Goal: Information Seeking & Learning: Learn about a topic

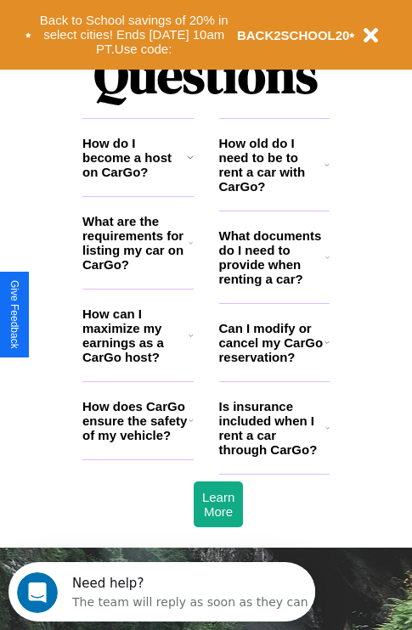
scroll to position [2058, 0]
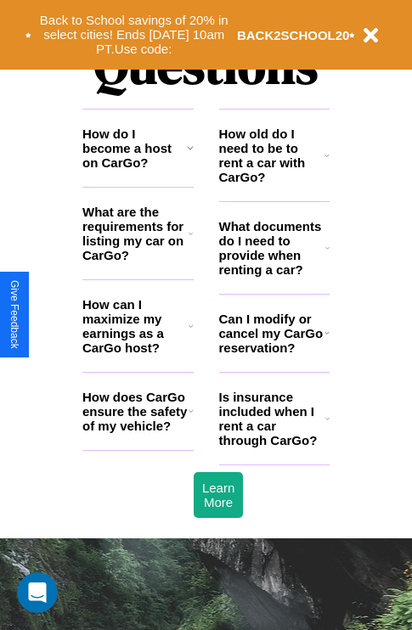
click at [138, 353] on h3 "How can I maximize my earnings as a CarGo host?" at bounding box center [135, 326] width 106 height 58
click at [327, 162] on icon at bounding box center [327, 156] width 5 height 14
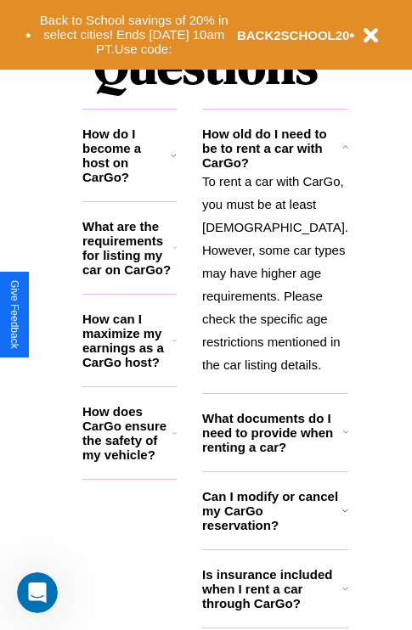
click at [138, 175] on h3 "How do I become a host on CarGo?" at bounding box center [126, 156] width 88 height 58
click at [177, 347] on icon at bounding box center [174, 341] width 4 height 14
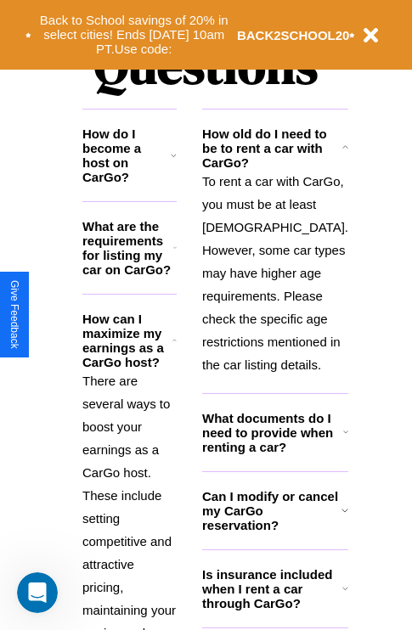
click at [343, 439] on icon at bounding box center [345, 433] width 5 height 14
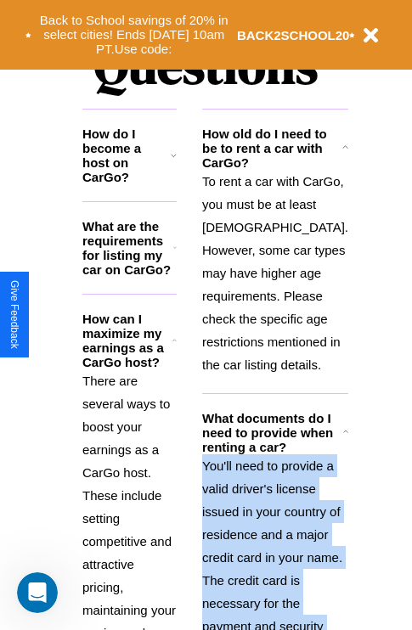
scroll to position [2518, 0]
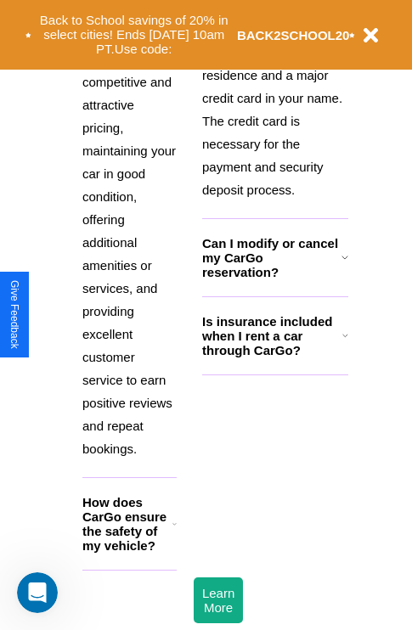
click at [274, 358] on h3 "Is insurance included when I rent a car through CarGo?" at bounding box center [272, 335] width 140 height 43
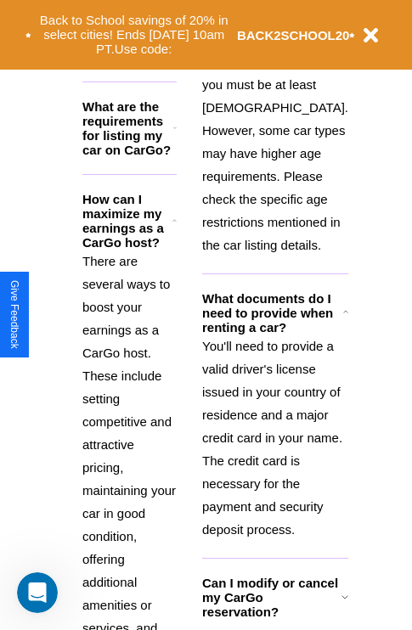
scroll to position [262, 0]
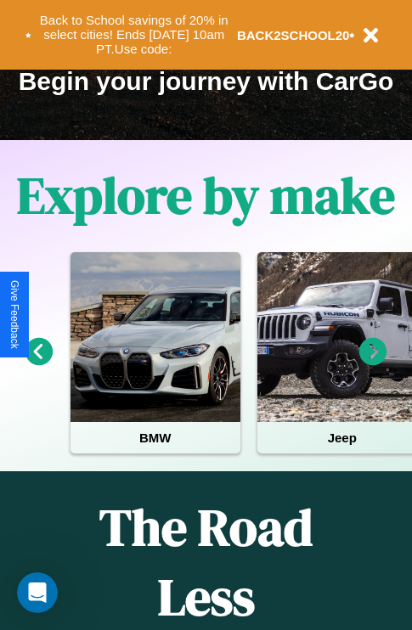
click at [373, 364] on icon at bounding box center [373, 352] width 28 height 28
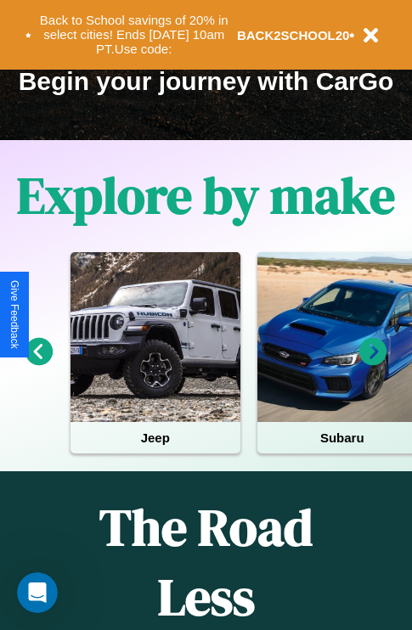
click at [373, 364] on icon at bounding box center [373, 352] width 28 height 28
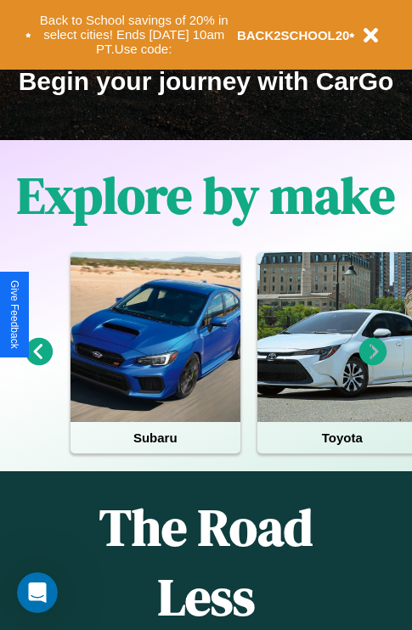
click at [373, 364] on icon at bounding box center [373, 352] width 28 height 28
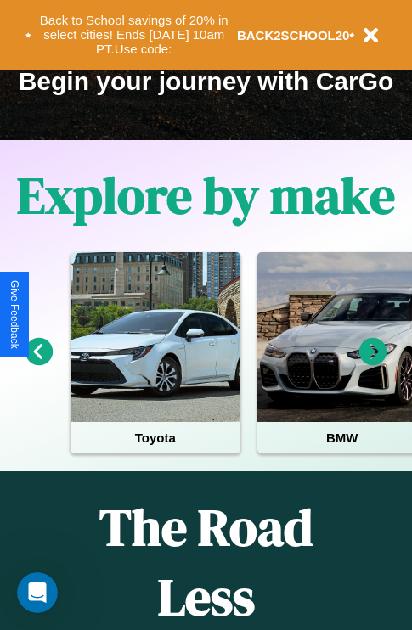
click at [373, 364] on icon at bounding box center [373, 352] width 28 height 28
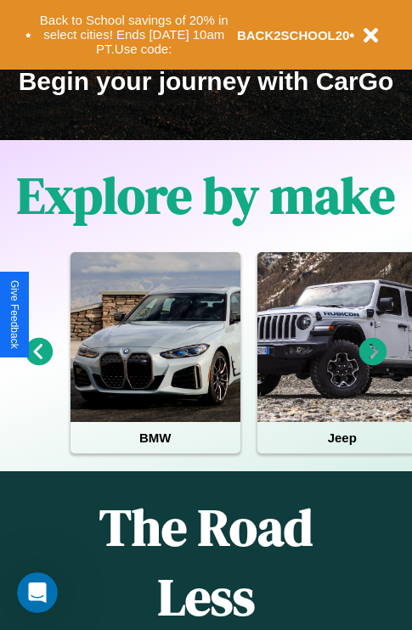
click at [38, 364] on icon at bounding box center [39, 352] width 28 height 28
